Goal: Answer question/provide support

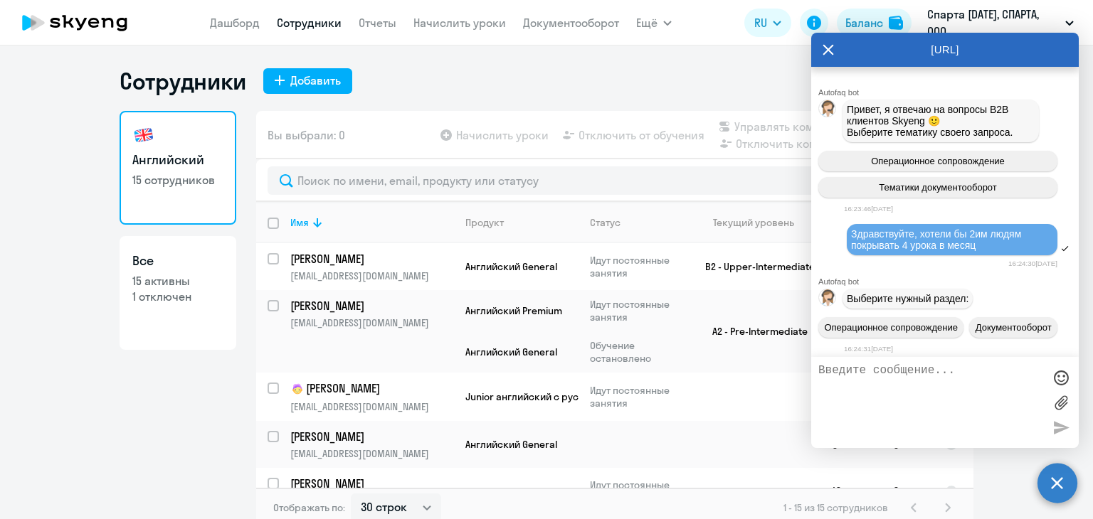
select select "30"
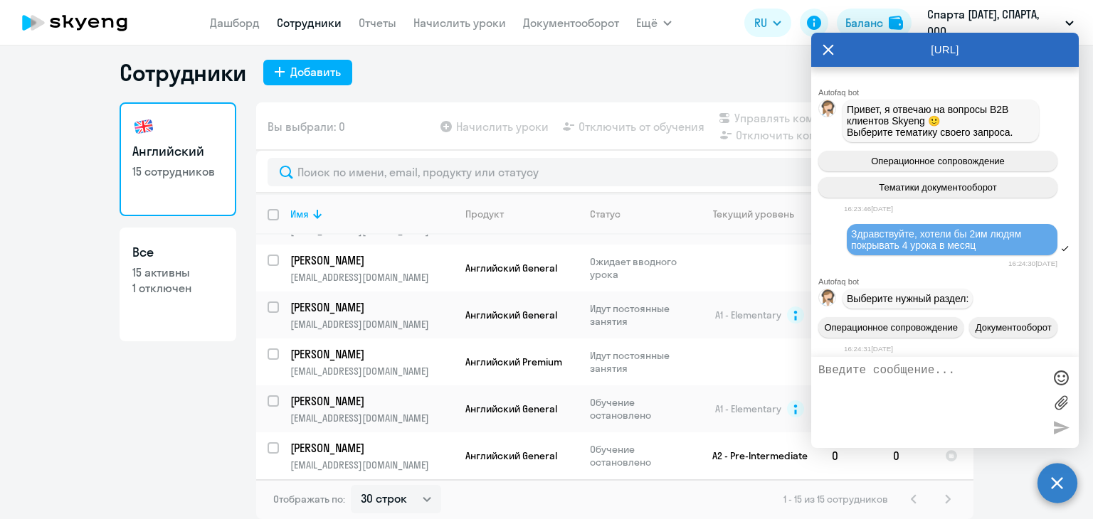
scroll to position [5147, 0]
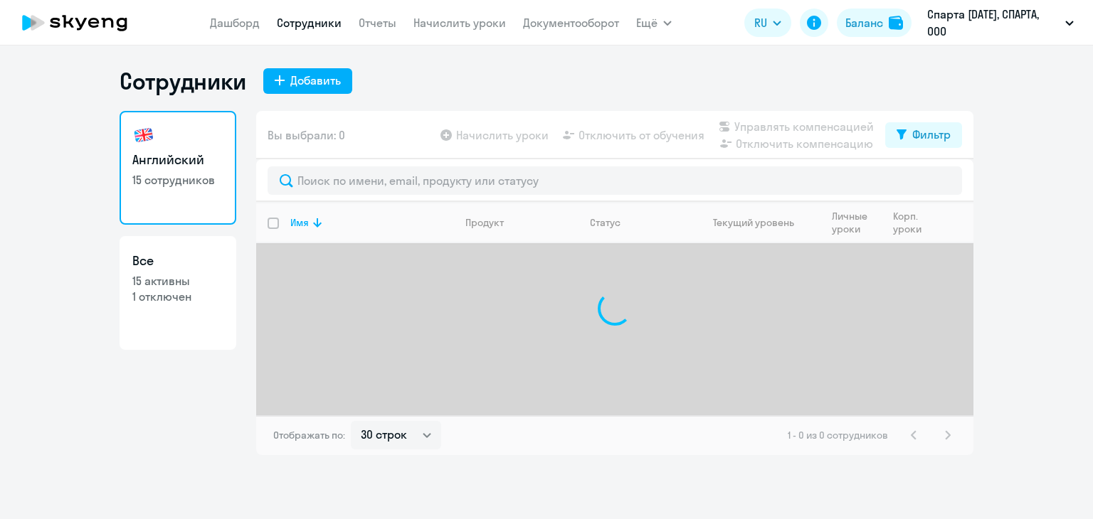
select select "30"
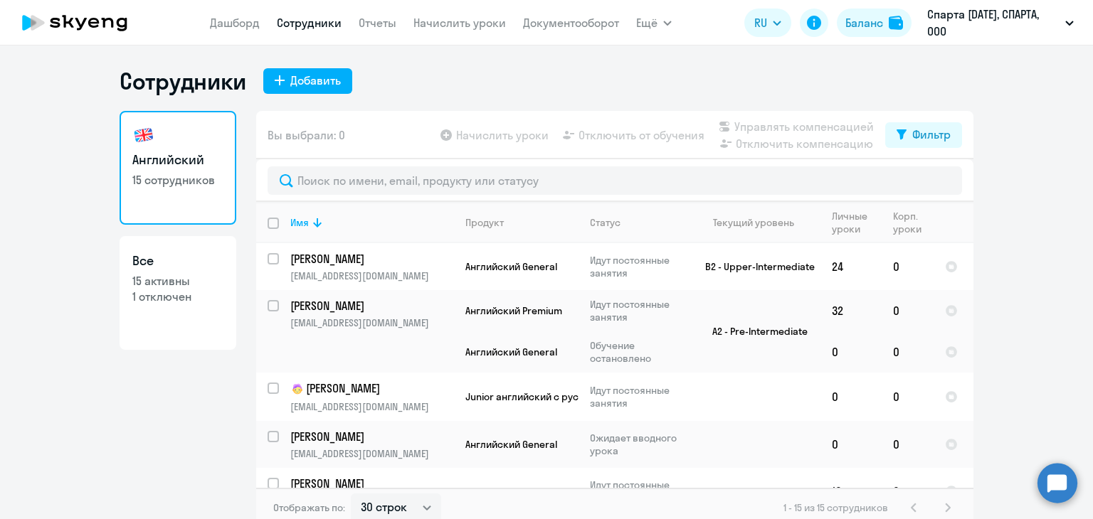
click at [1041, 484] on circle at bounding box center [1057, 483] width 40 height 40
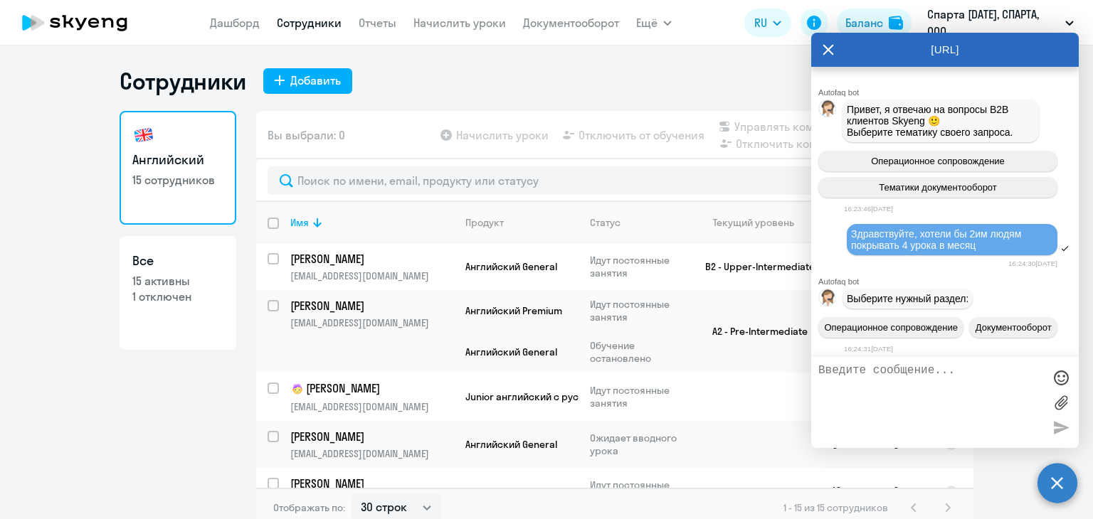
scroll to position [5147, 0]
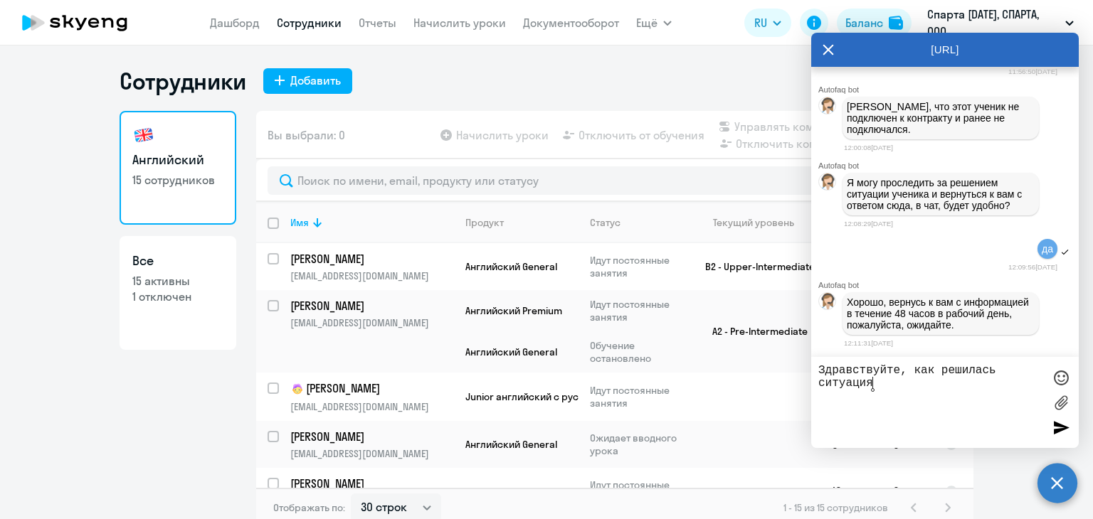
type textarea "Здравствуйте, как решилась ситуация?"
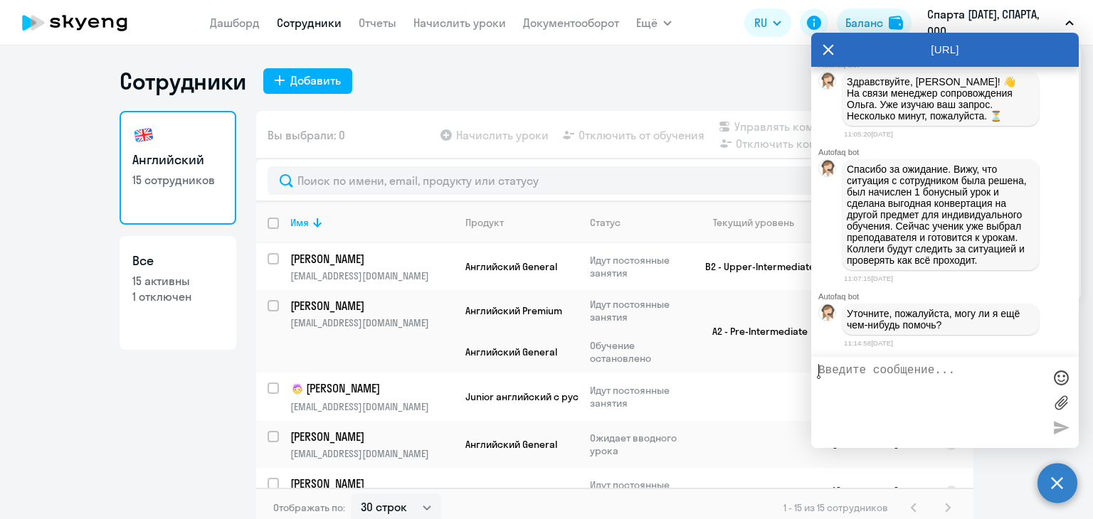
scroll to position [5514, 0]
click at [919, 388] on textarea at bounding box center [930, 402] width 225 height 77
type textarea "нет) спасибо)"
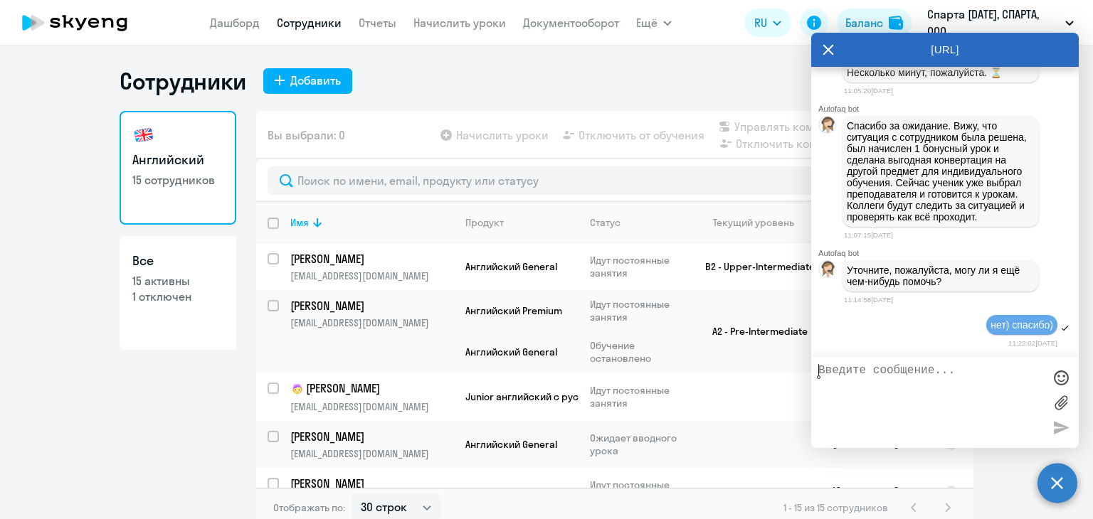
scroll to position [5558, 0]
click at [818, 48] on div "[URL]" at bounding box center [944, 50] width 267 height 34
click at [824, 51] on icon at bounding box center [827, 50] width 11 height 34
